Goal: Obtain resource: Download file/media

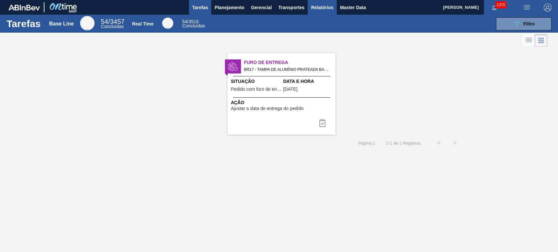
click at [320, 12] on button "Relatórios" at bounding box center [322, 7] width 29 height 15
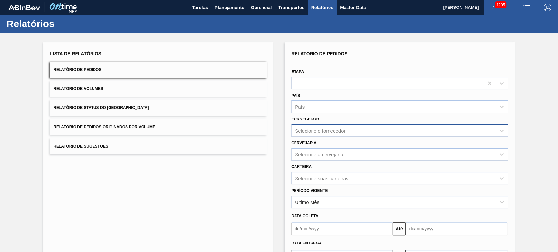
click at [311, 128] on div "Selecione o fornecedor" at bounding box center [320, 131] width 50 height 6
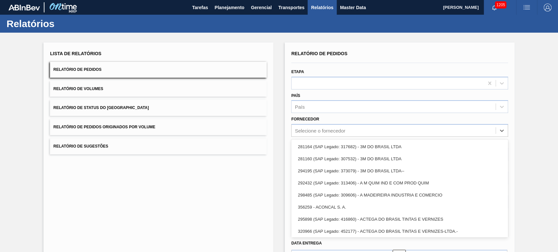
click at [348, 114] on div "Fornecedor option 281164 (SAP Legado: 317682) - 3M DO BRASIL LTDA focused, 1 of…" at bounding box center [400, 125] width 222 height 24
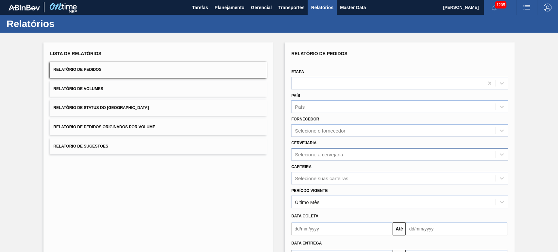
click at [311, 152] on div "Relatório de Pedidos Etapa País País Fornecedor Selecione o fornecedor Cervejar…" at bounding box center [399, 156] width 217 height 214
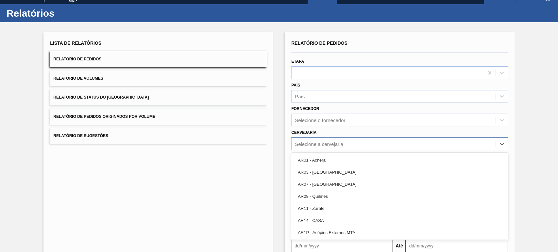
scroll to position [11, 0]
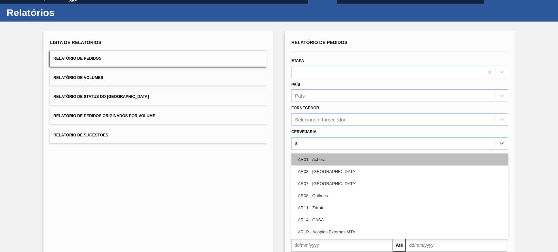
type input "ag"
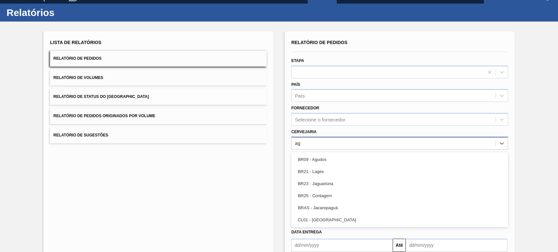
click at [319, 162] on div "BR09 - Agudos" at bounding box center [399, 160] width 217 height 12
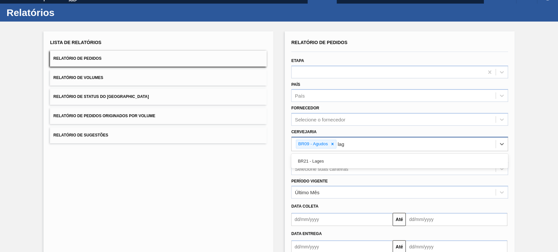
type input "lage"
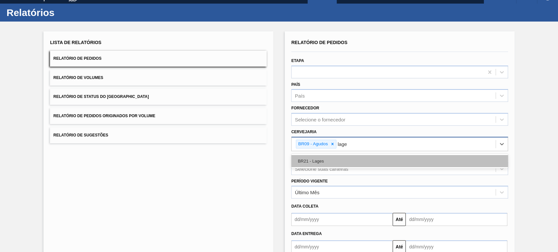
click at [316, 162] on div "BR21 - Lages" at bounding box center [399, 161] width 217 height 12
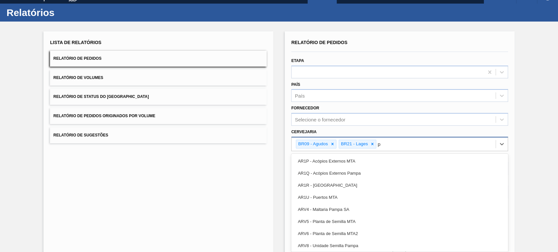
type input "po"
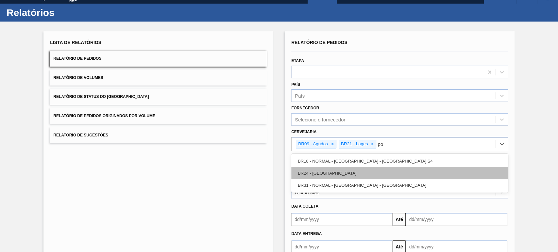
click at [325, 173] on div "BR24 - [GEOGRAPHIC_DATA]" at bounding box center [399, 173] width 217 height 12
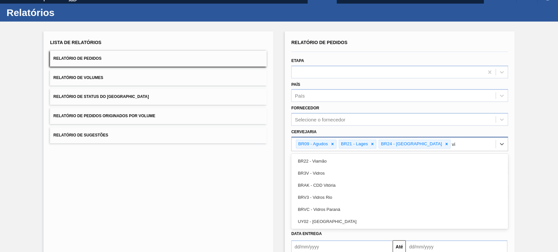
type input "via"
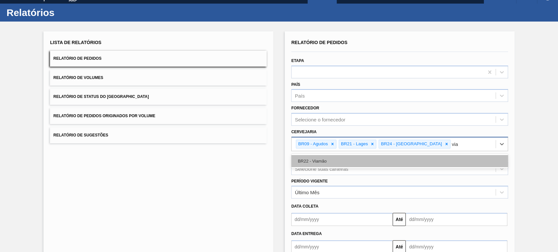
click at [323, 159] on div "BR22 - Viamão" at bounding box center [399, 161] width 217 height 12
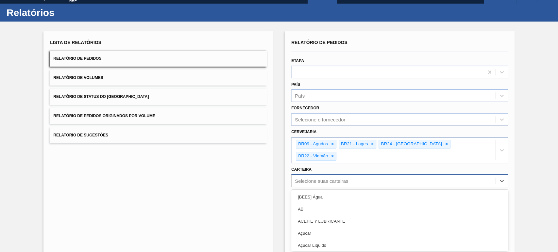
click at [318, 175] on div "option [BEES] Água focused, 1 of 101. 101 results available. Use Up and Down to…" at bounding box center [399, 181] width 217 height 13
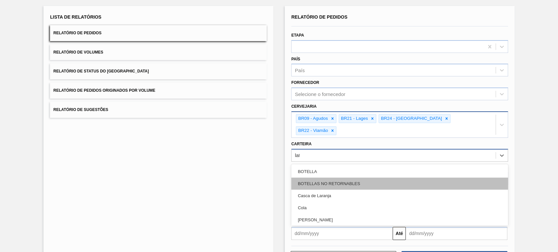
type input "lata"
click at [316, 178] on div "Lata" at bounding box center [399, 184] width 217 height 12
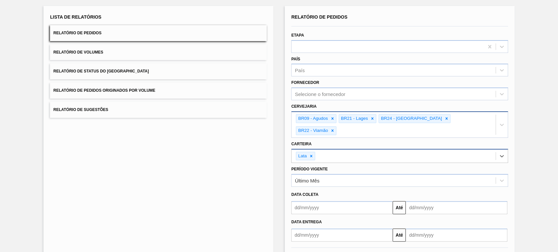
click at [307, 201] on input "text" at bounding box center [341, 207] width 101 height 13
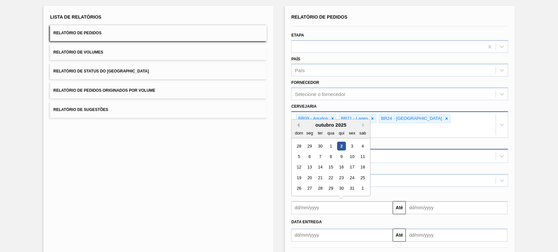
click at [296, 123] on button "Previous Month" at bounding box center [297, 125] width 5 height 5
click at [310, 142] on div "1" at bounding box center [309, 146] width 9 height 9
type input "[DATE]"
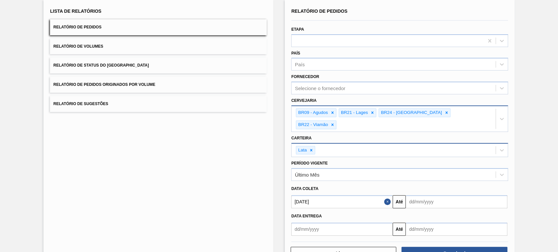
scroll to position [52, 0]
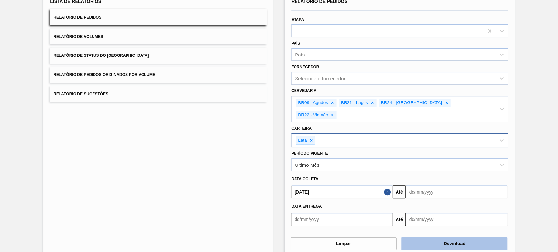
click at [452, 237] on button "Download" at bounding box center [454, 243] width 106 height 13
click at [91, 37] on span "Relatório de Volumes" at bounding box center [78, 36] width 50 height 5
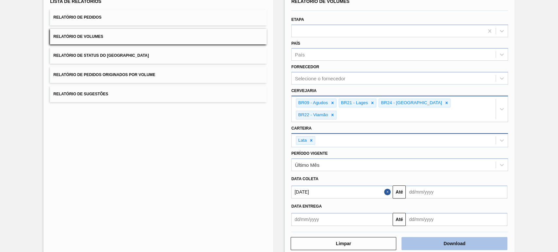
click at [440, 237] on button "Download" at bounding box center [454, 243] width 106 height 13
